Goal: Check status: Check status

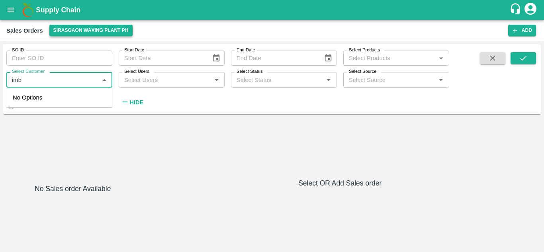
type input "imb"
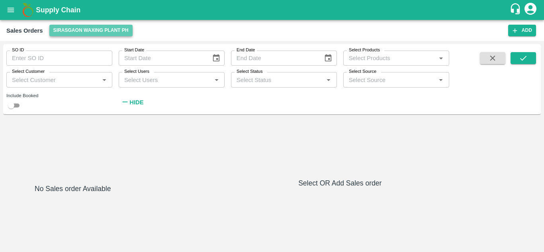
click at [82, 32] on button "Sirasgaon Waxing Plant PH" at bounding box center [90, 31] width 83 height 12
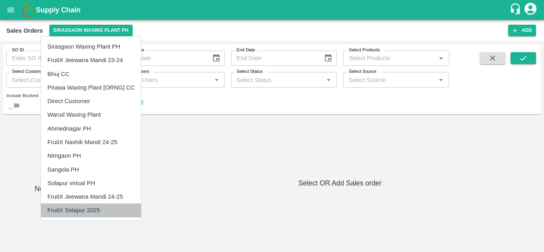
click at [76, 208] on li "FruitX Solapur 2025" at bounding box center [91, 210] width 100 height 14
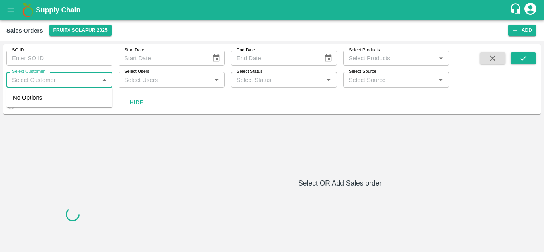
click at [53, 77] on input "Select Customer" at bounding box center [53, 79] width 88 height 10
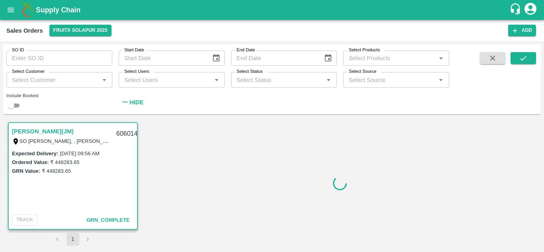
click at [63, 131] on link "[PERSON_NAME](JM)" at bounding box center [43, 131] width 62 height 10
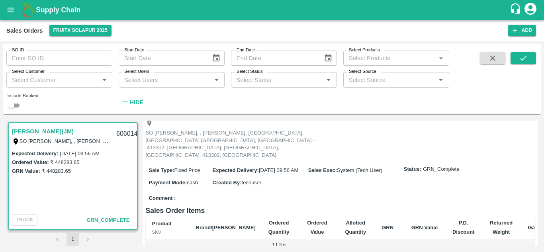
click at [67, 134] on link "[PERSON_NAME](JM)" at bounding box center [43, 131] width 62 height 10
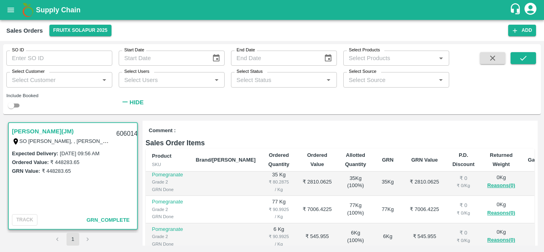
scroll to position [374, 0]
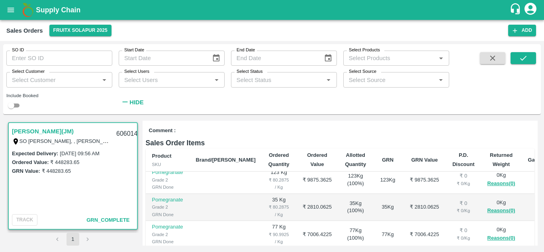
click at [40, 72] on label "Select Customer" at bounding box center [28, 71] width 33 height 6
click at [40, 74] on input "Select Customer" at bounding box center [53, 79] width 88 height 10
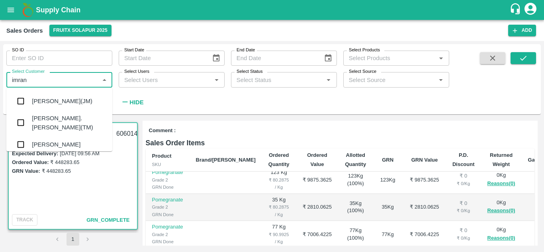
type input "imran"
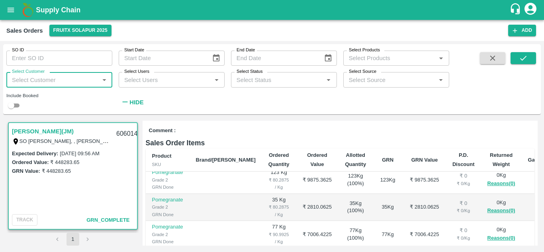
paste input "[PERSON_NAME](JM)"
type input "[PERSON_NAME](JM)"
click at [21, 105] on input "checkbox" at bounding box center [21, 101] width 16 height 16
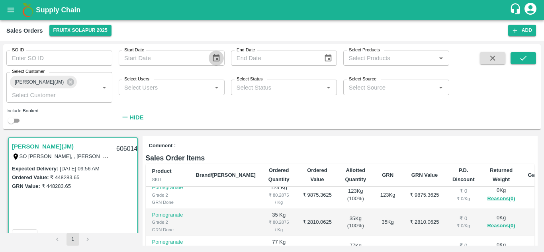
click at [215, 60] on icon "Choose date" at bounding box center [216, 58] width 9 height 9
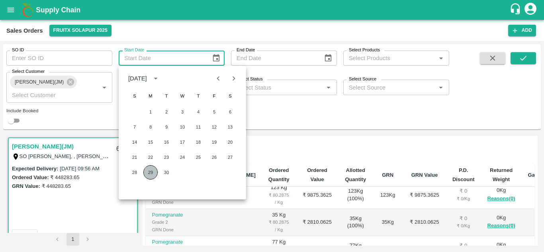
click at [151, 171] on button "29" at bounding box center [150, 172] width 14 height 14
type input "[DATE]"
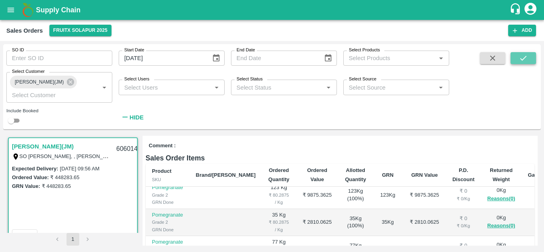
click at [532, 59] on button "submit" at bounding box center [522, 58] width 25 height 12
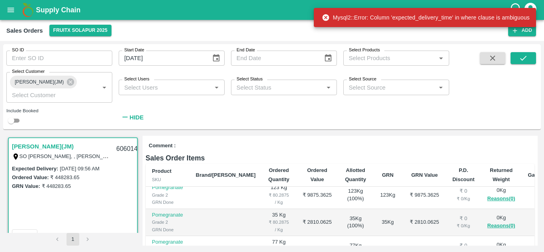
click at [333, 61] on button "Choose date" at bounding box center [327, 58] width 15 height 15
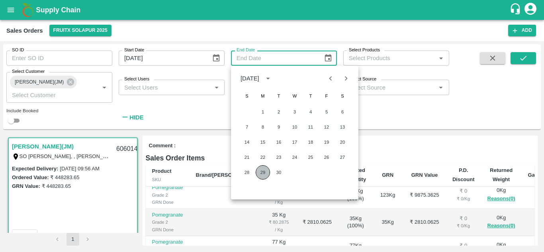
click at [269, 172] on button "29" at bounding box center [262, 172] width 14 height 14
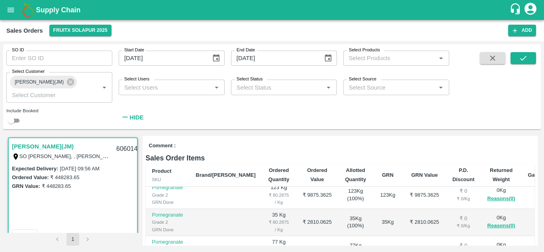
type input "[DATE]"
click at [524, 57] on icon "submit" at bounding box center [522, 58] width 9 height 9
click at [57, 150] on link "[PERSON_NAME](JM)" at bounding box center [43, 146] width 62 height 10
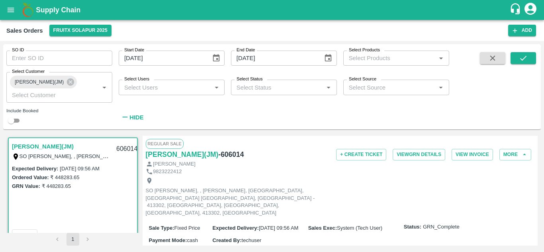
click at [244, 155] on h6 "- 606014" at bounding box center [230, 154] width 25 height 11
copy h6 "606014"
click at [418, 155] on button "View GRN Details" at bounding box center [418, 155] width 53 height 12
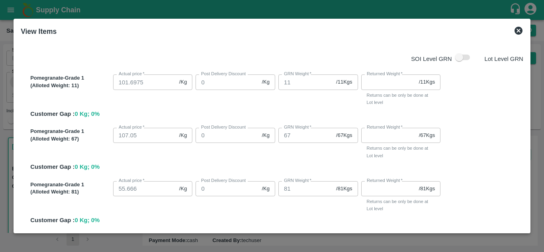
click at [520, 31] on icon at bounding box center [518, 31] width 8 height 8
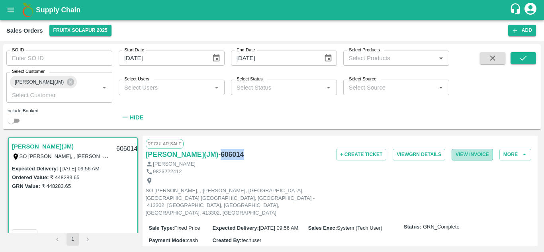
click at [466, 154] on button "View Invoice" at bounding box center [471, 155] width 41 height 12
